Goal: Task Accomplishment & Management: Manage account settings

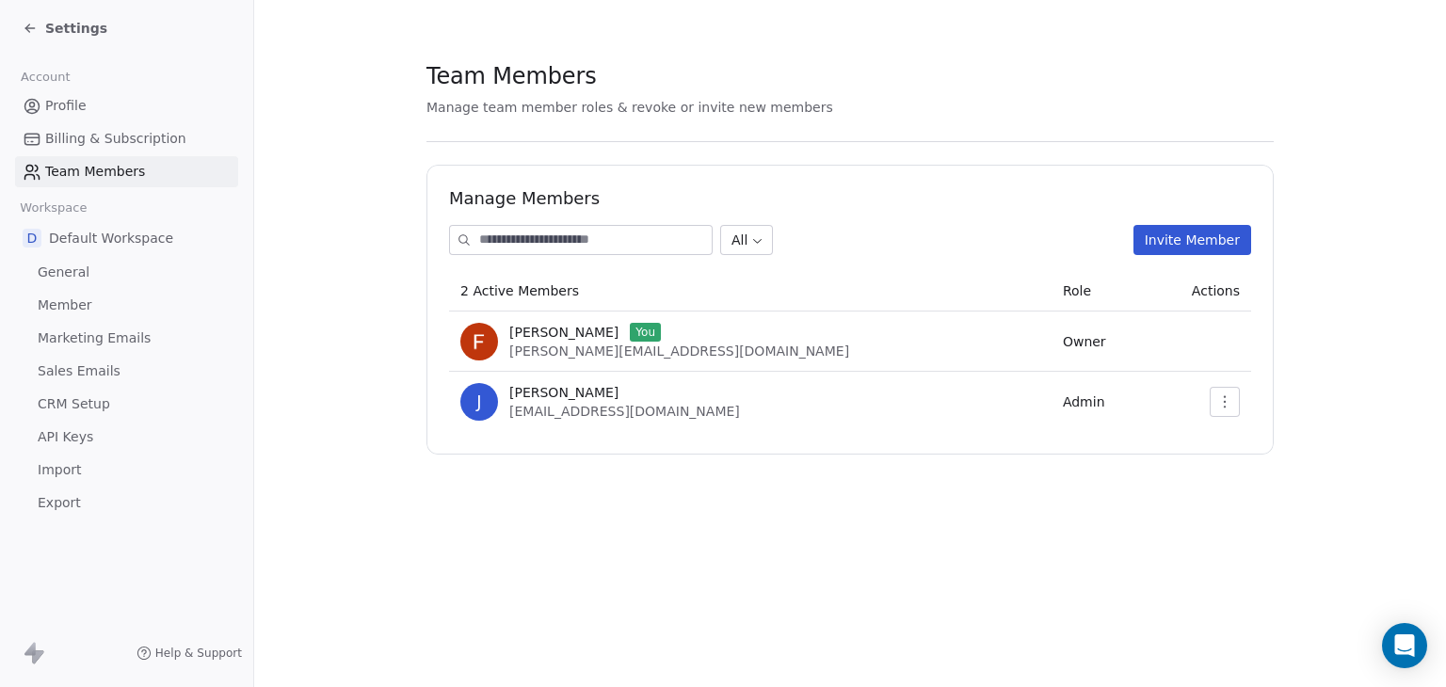
click at [79, 25] on span "Settings" at bounding box center [76, 28] width 62 height 19
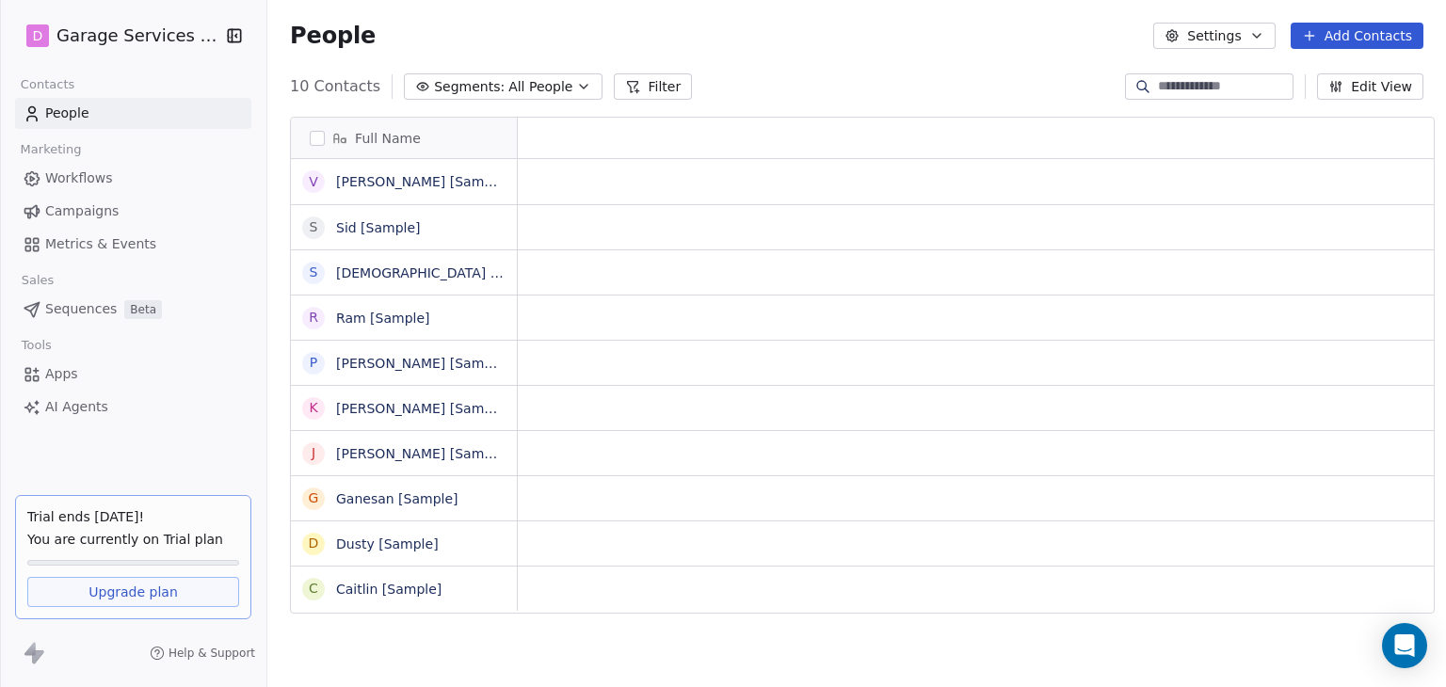
scroll to position [589, 1175]
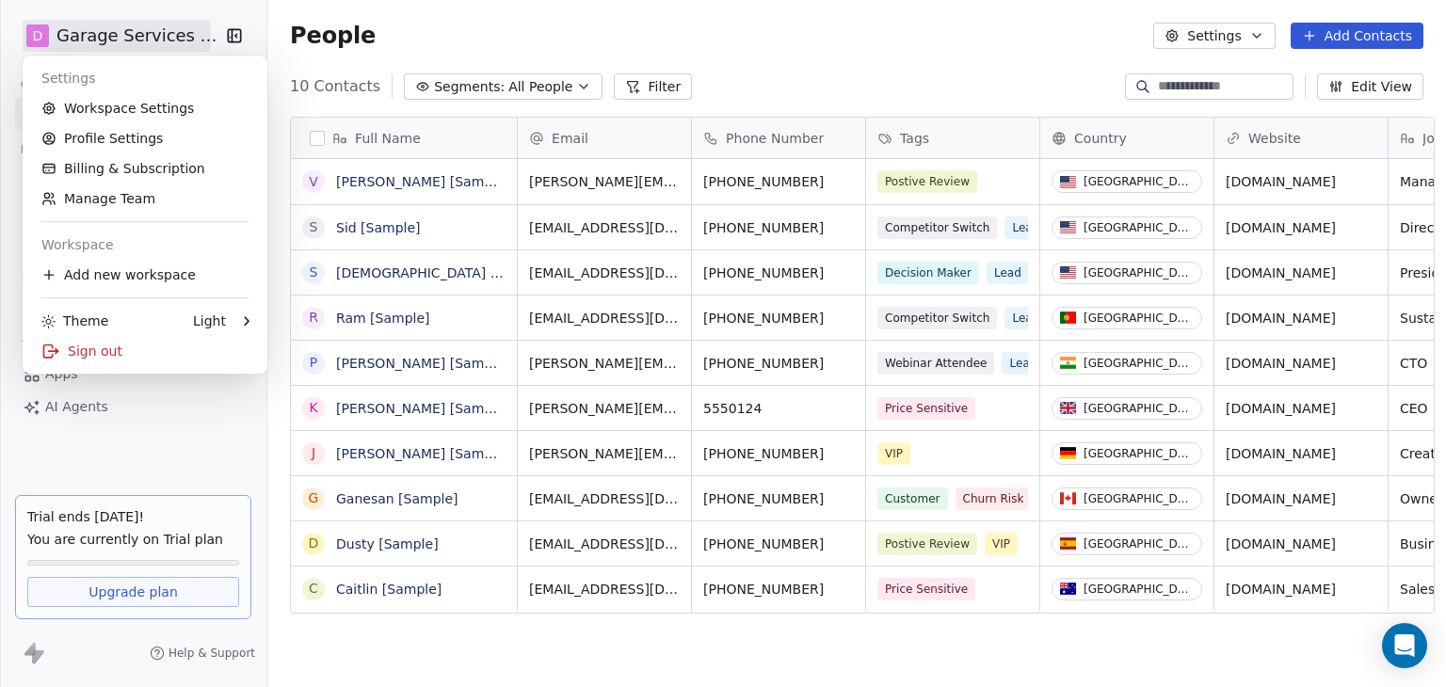
click at [113, 38] on html "D Garage Services Online Contacts People Marketing Workflows Campaigns Metrics …" at bounding box center [723, 343] width 1446 height 687
click at [185, 443] on html "D Garage Services Online Contacts People Marketing Workflows Campaigns Metrics …" at bounding box center [723, 343] width 1446 height 687
click at [126, 33] on html "D Garage Services Online Contacts People Marketing Workflows Campaigns Metrics …" at bounding box center [723, 343] width 1446 height 687
click at [119, 344] on div "Sign out" at bounding box center [145, 351] width 230 height 30
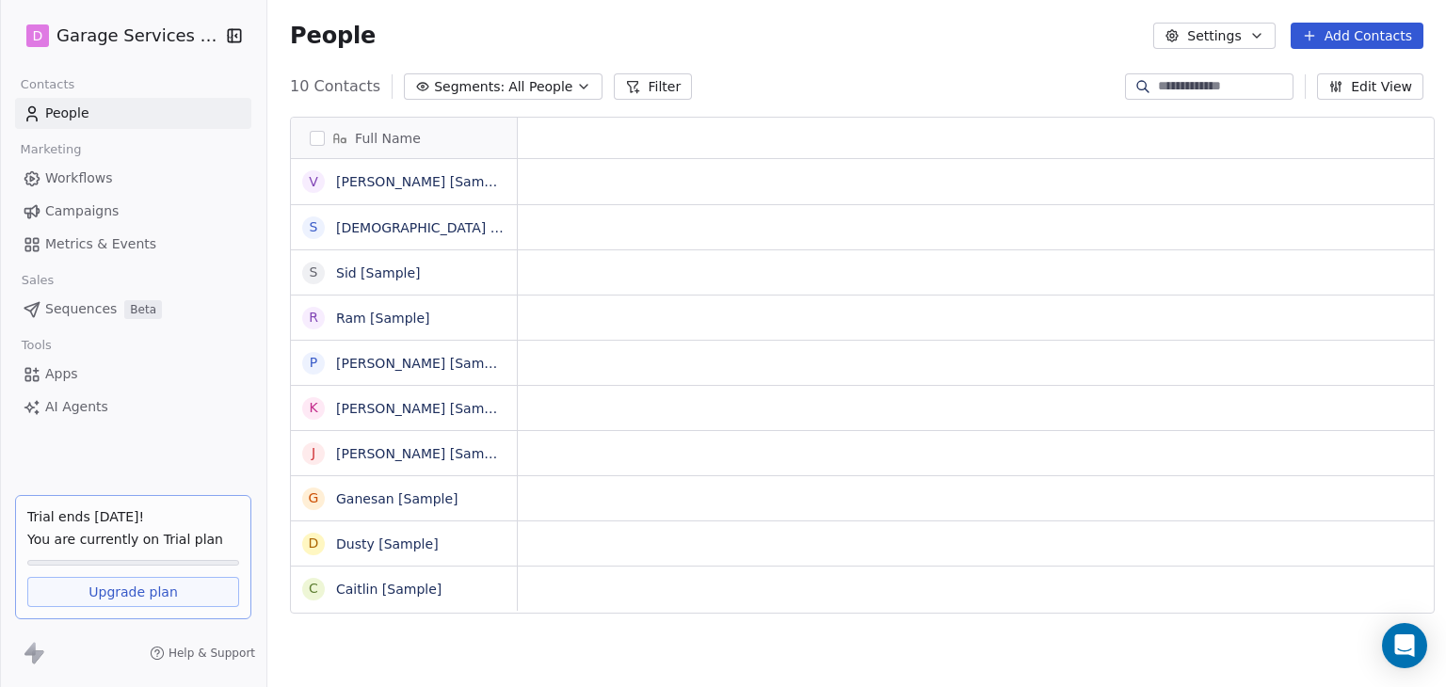
scroll to position [589, 1175]
